Goal: Task Accomplishment & Management: Manage account settings

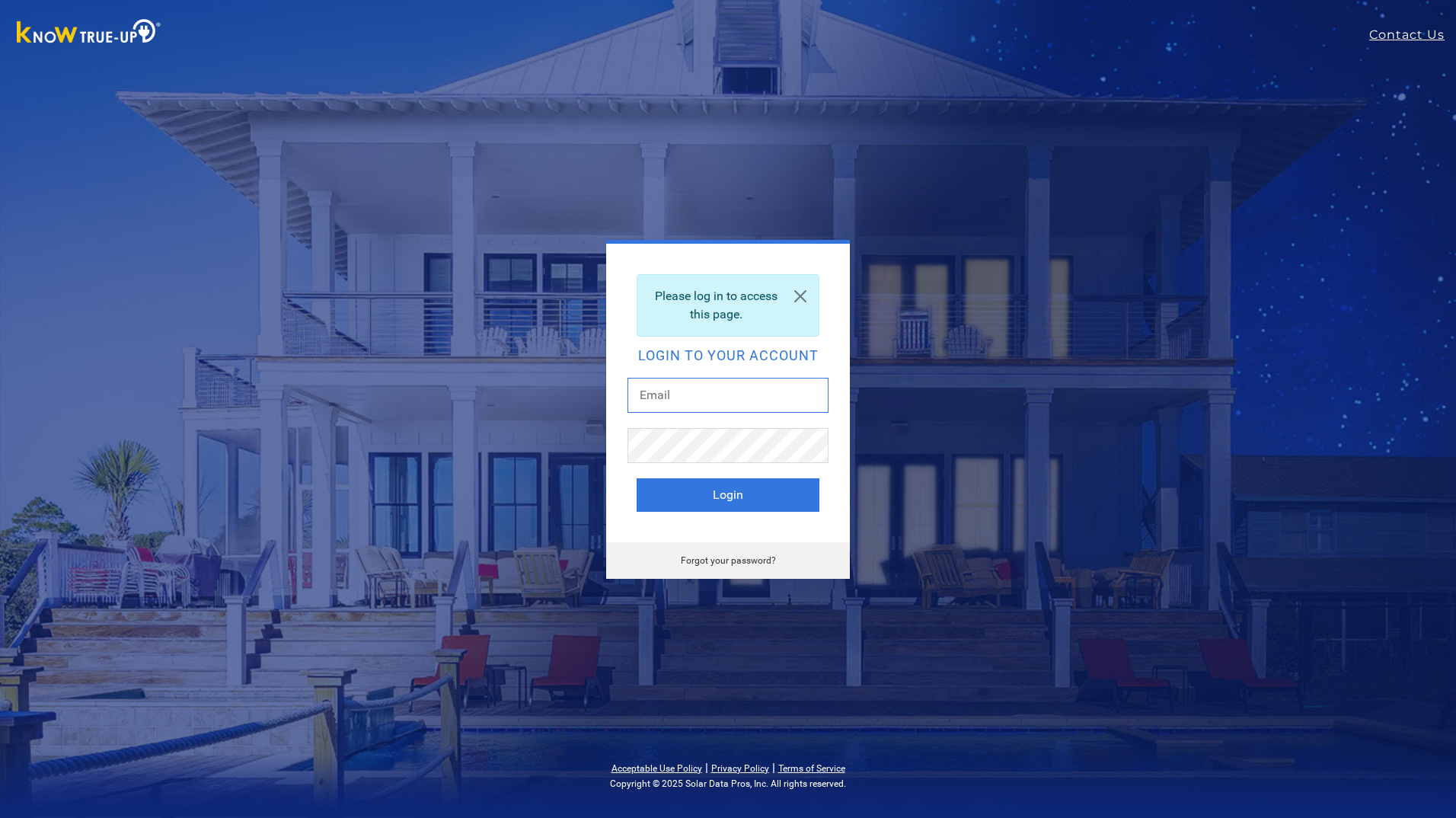
type input "[EMAIL_ADDRESS][DOMAIN_NAME]"
click at [746, 495] on button "Login" at bounding box center [728, 495] width 183 height 33
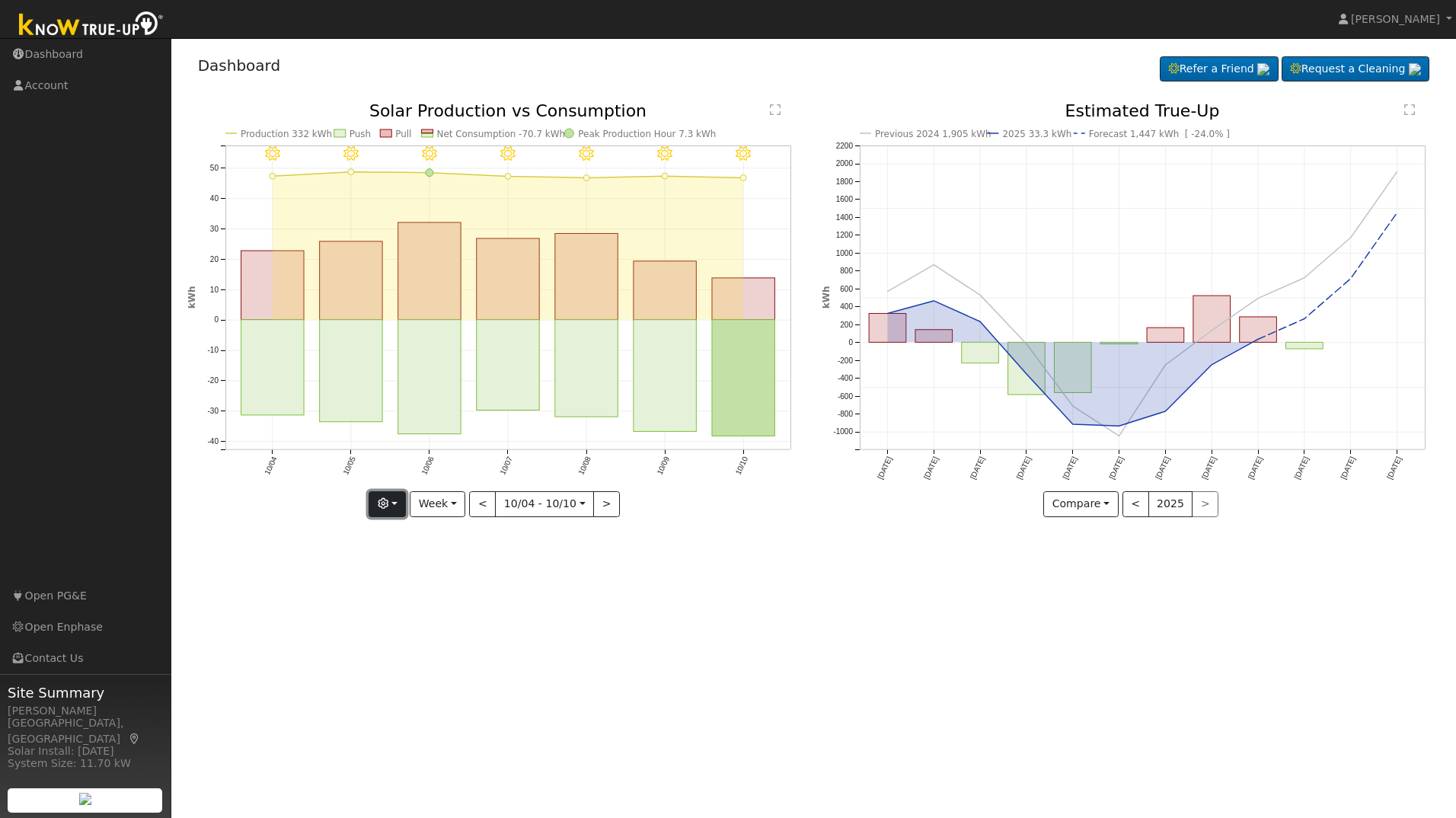
click at [406, 510] on button "button" at bounding box center [387, 504] width 37 height 26
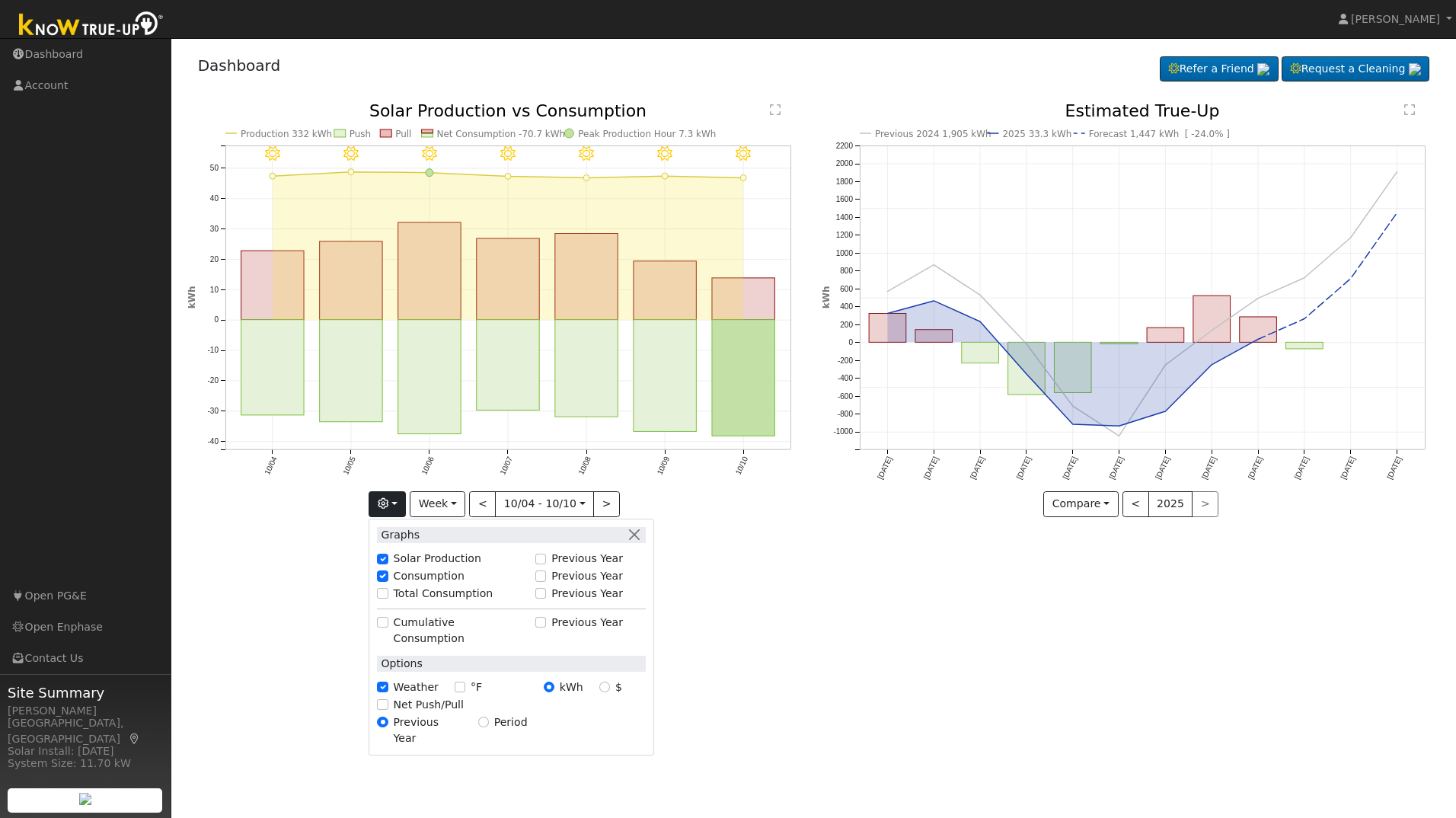
click at [385, 629] on div "Cumulative Consumption" at bounding box center [452, 631] width 166 height 33
click at [388, 623] on input "Cumulative Consumption" at bounding box center [381, 621] width 10 height 10
checkbox input "true"
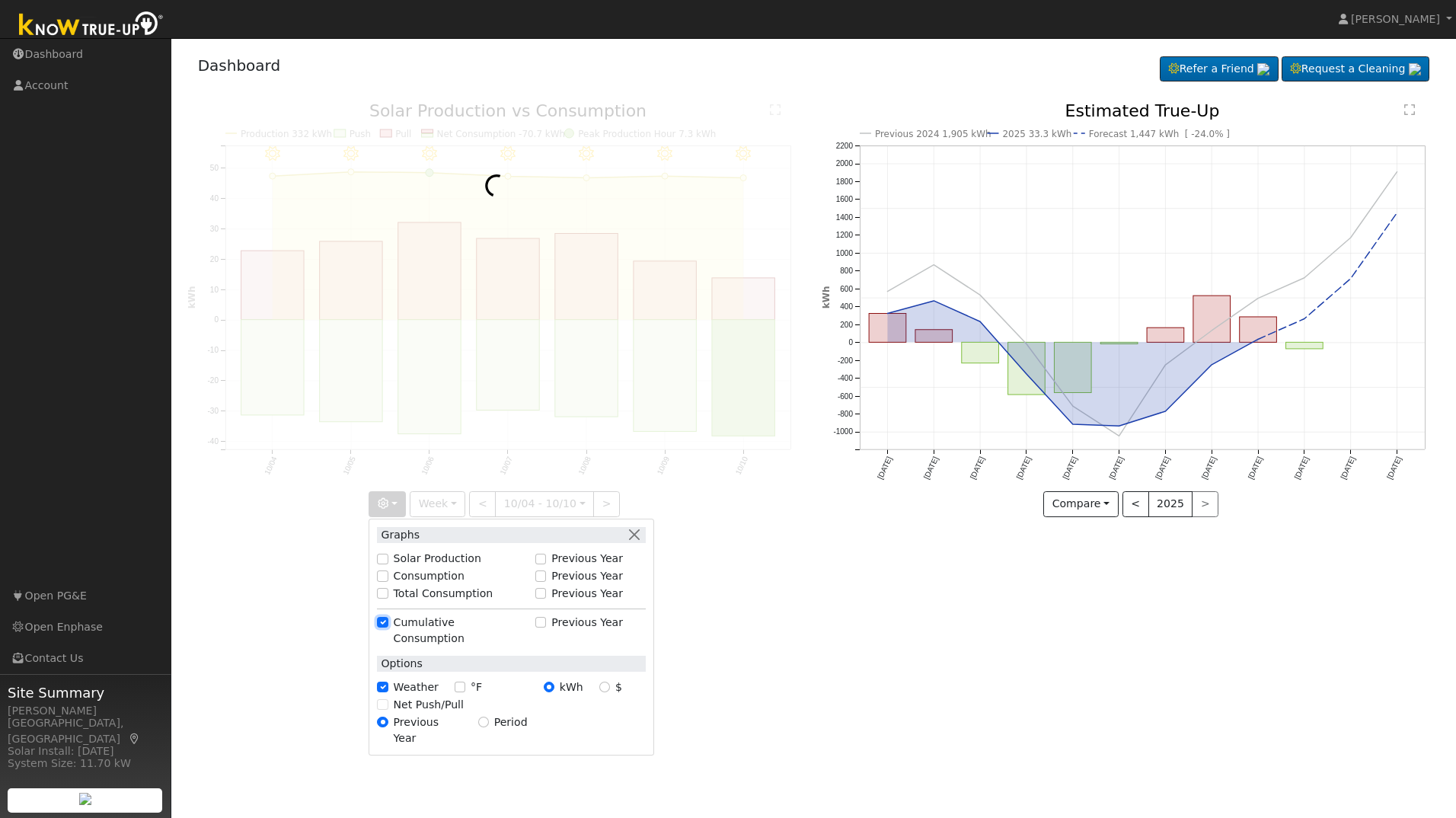
checkbox input "false"
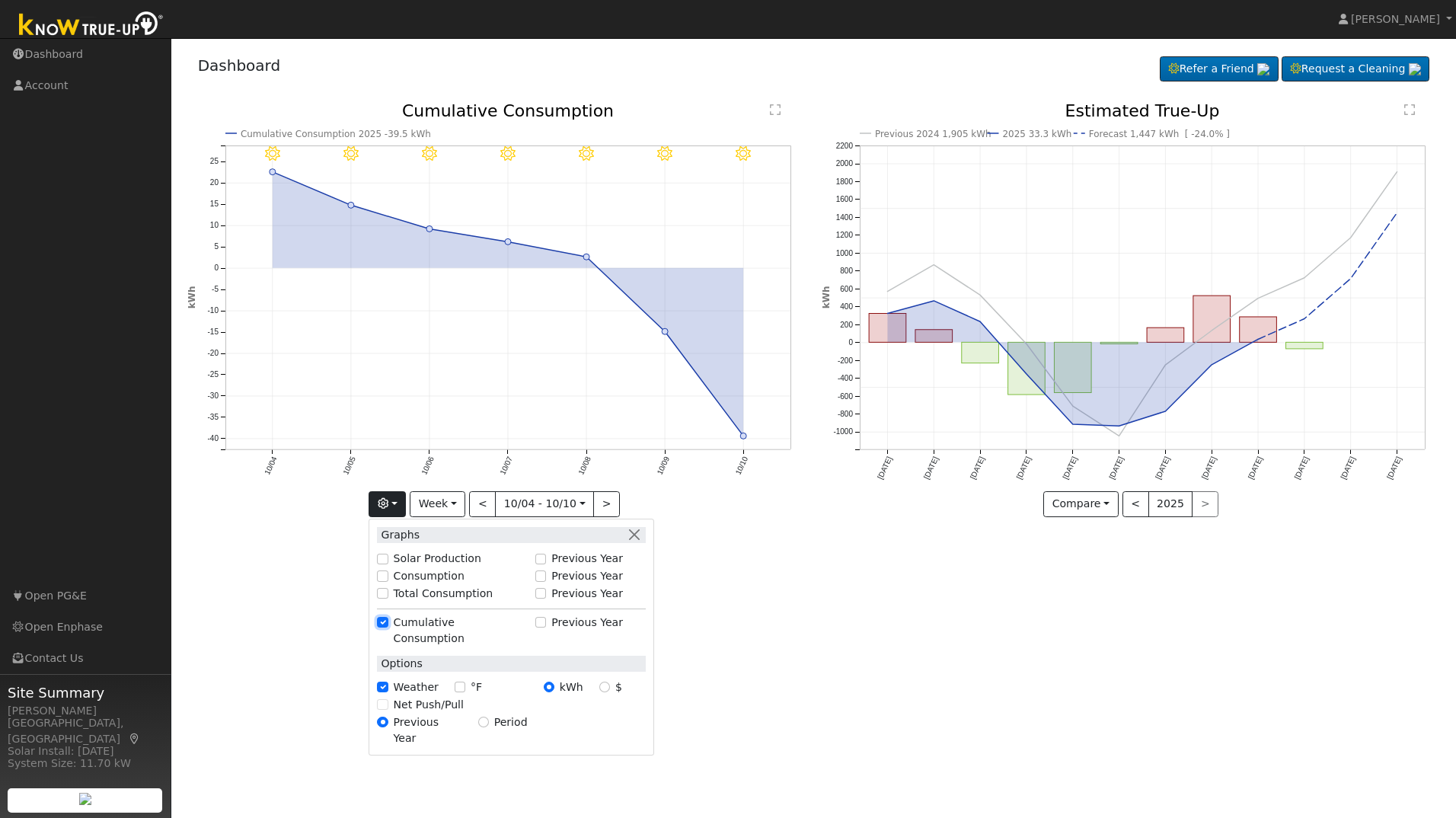
click at [388, 623] on input "Cumulative Consumption" at bounding box center [381, 621] width 10 height 10
checkbox input "false"
checkbox input "true"
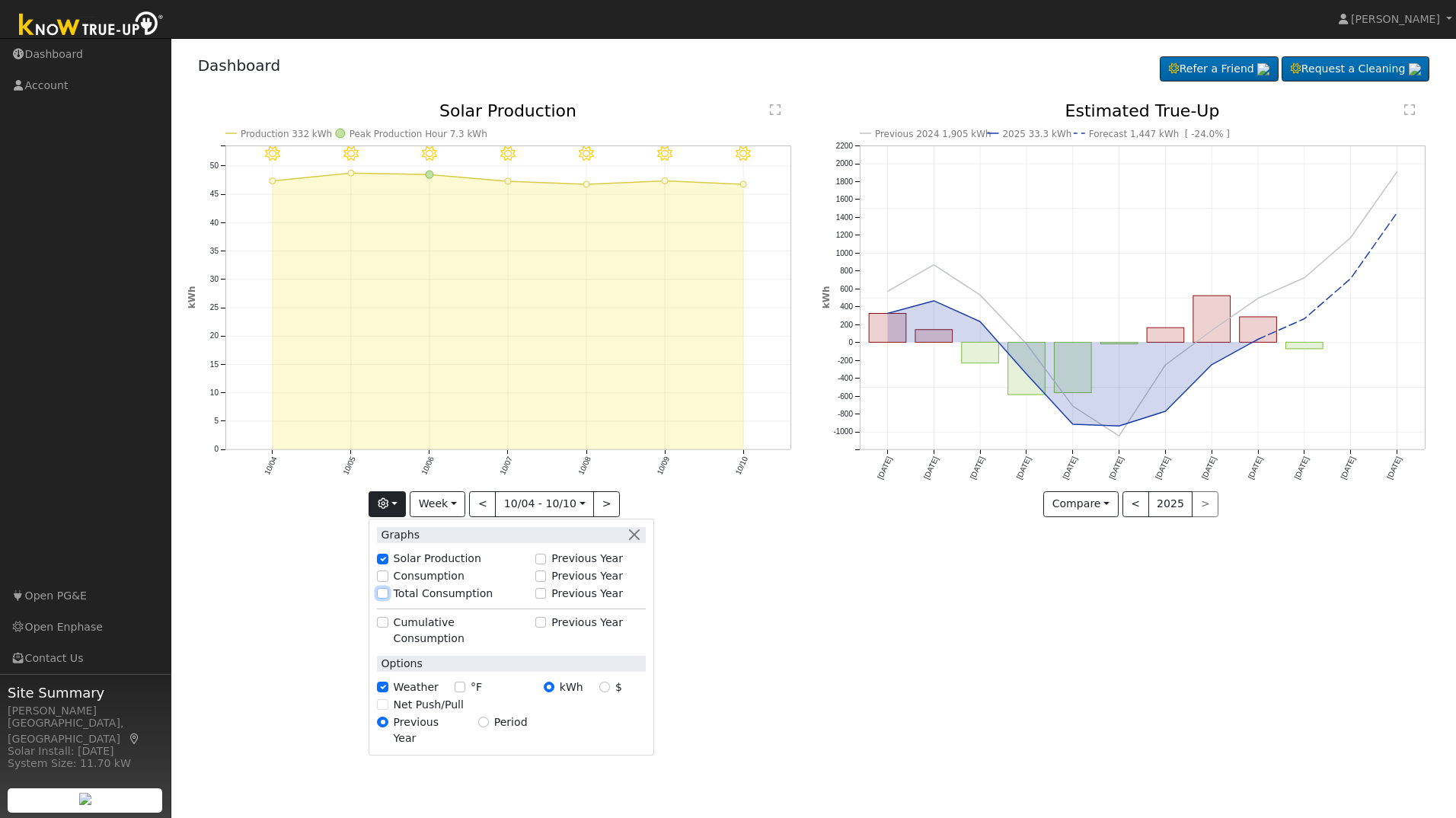
click at [388, 592] on input "Total Consumption" at bounding box center [381, 592] width 10 height 10
checkbox input "false"
click at [388, 578] on input "Consumption" at bounding box center [381, 575] width 10 height 10
checkbox input "true"
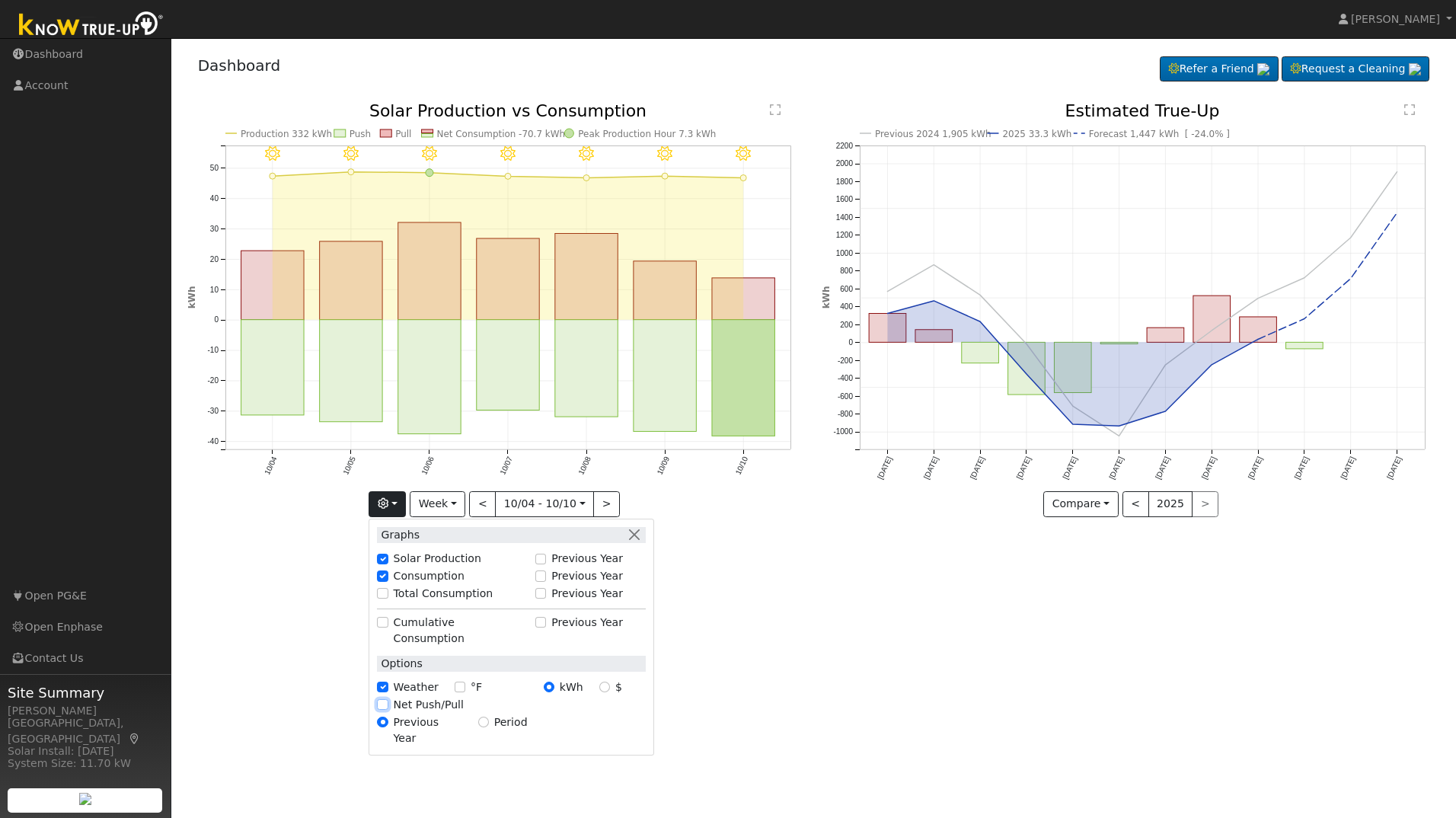
click at [386, 699] on input "Net Push/Pull" at bounding box center [381, 704] width 10 height 10
checkbox input "true"
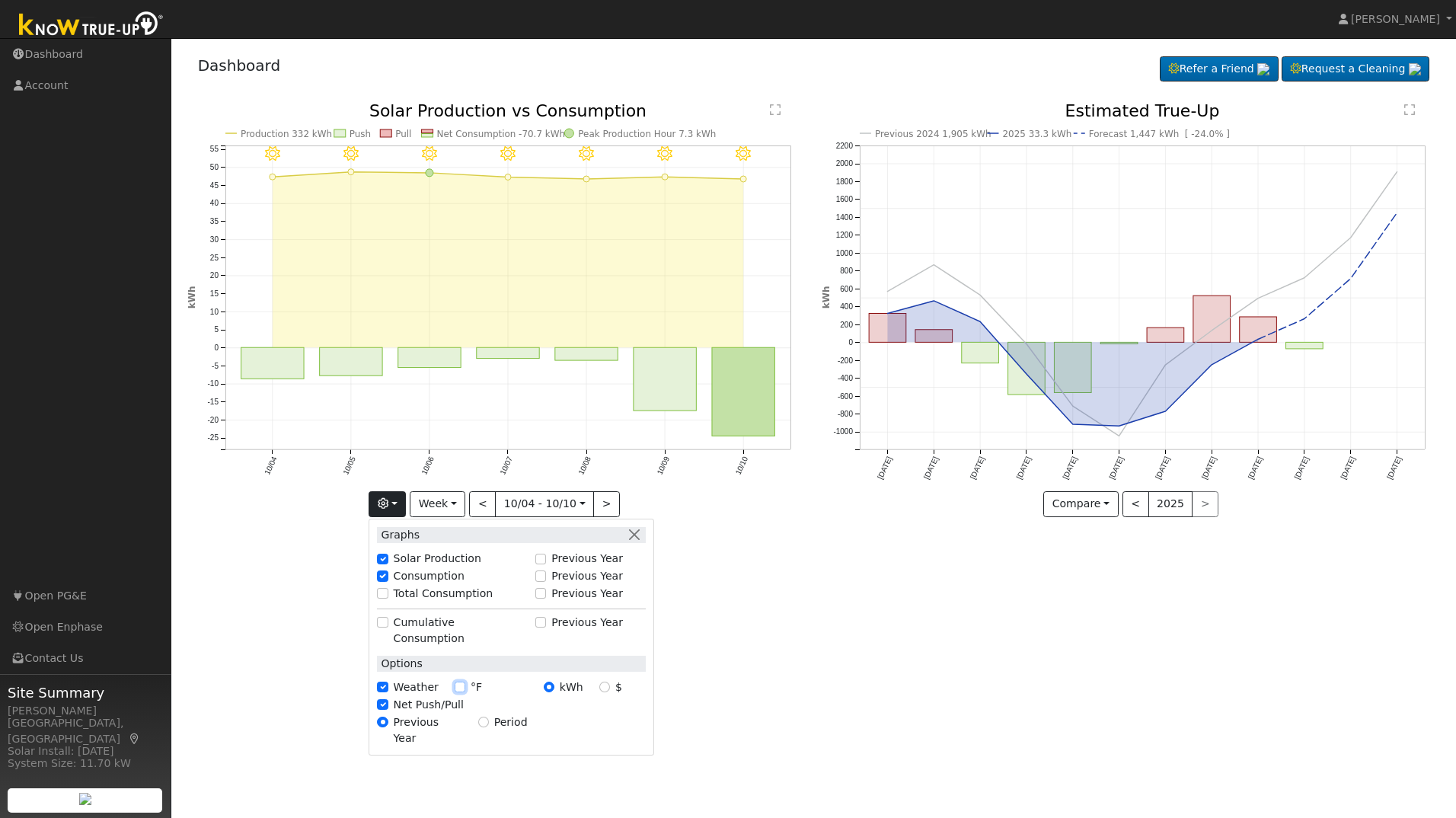
click at [458, 681] on input "°F" at bounding box center [459, 686] width 10 height 10
checkbox input "true"
click at [610, 681] on input "$" at bounding box center [604, 686] width 10 height 10
radio input "true"
click at [554, 681] on input "kWh" at bounding box center [549, 686] width 10 height 10
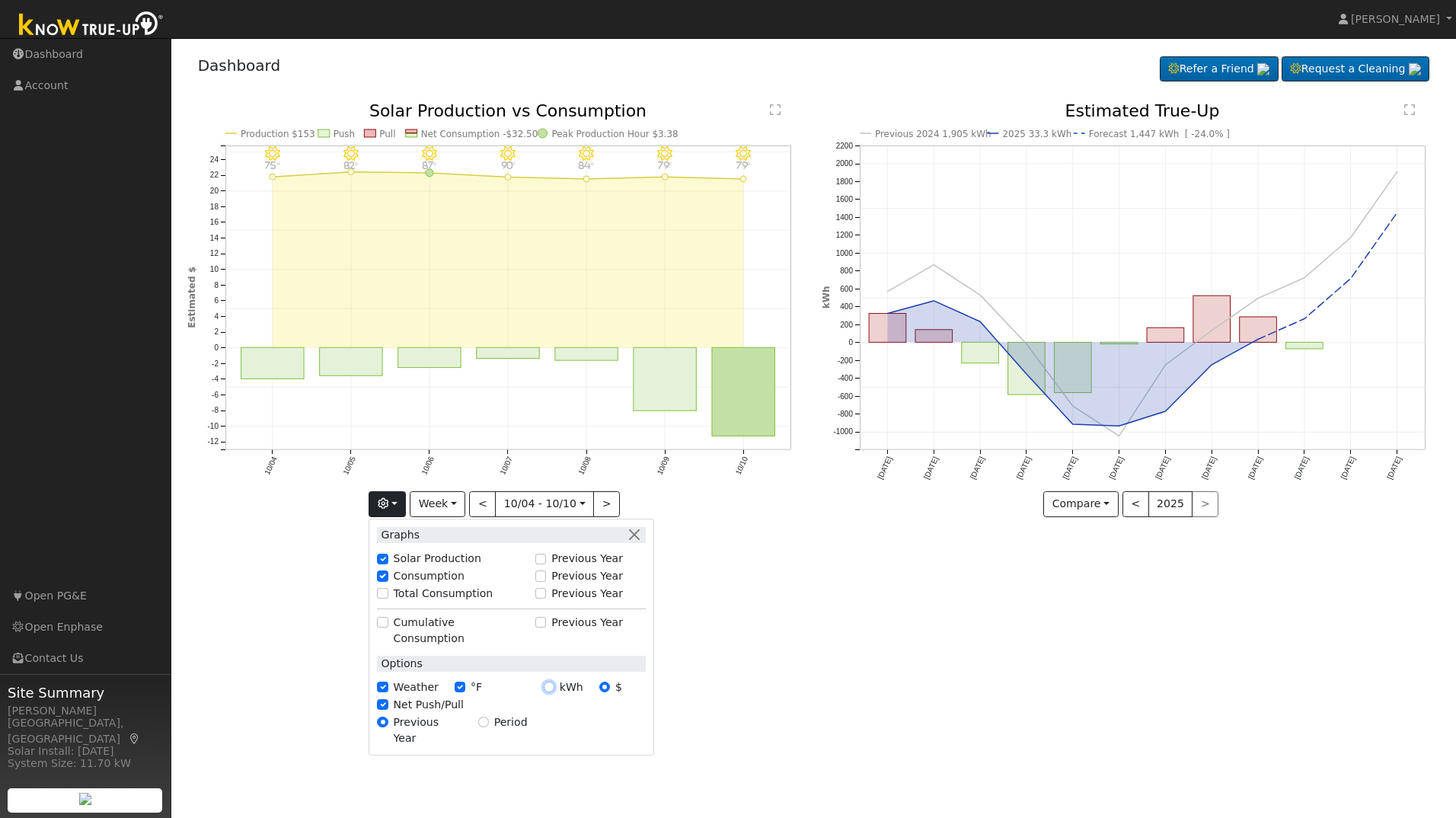
radio input "true"
radio input "false"
